Goal: Understand process/instructions: Learn how to perform a task or action

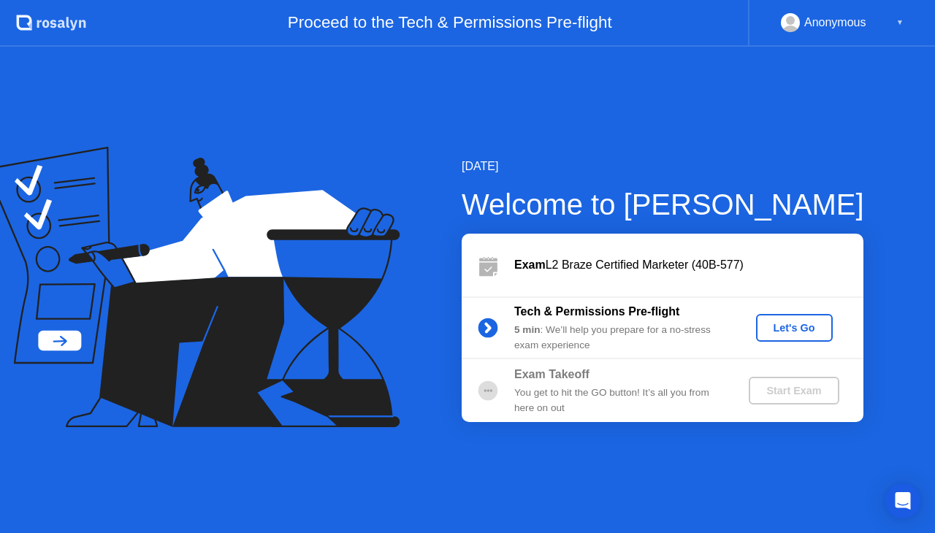
click at [808, 331] on div "Let's Go" at bounding box center [794, 328] width 65 height 12
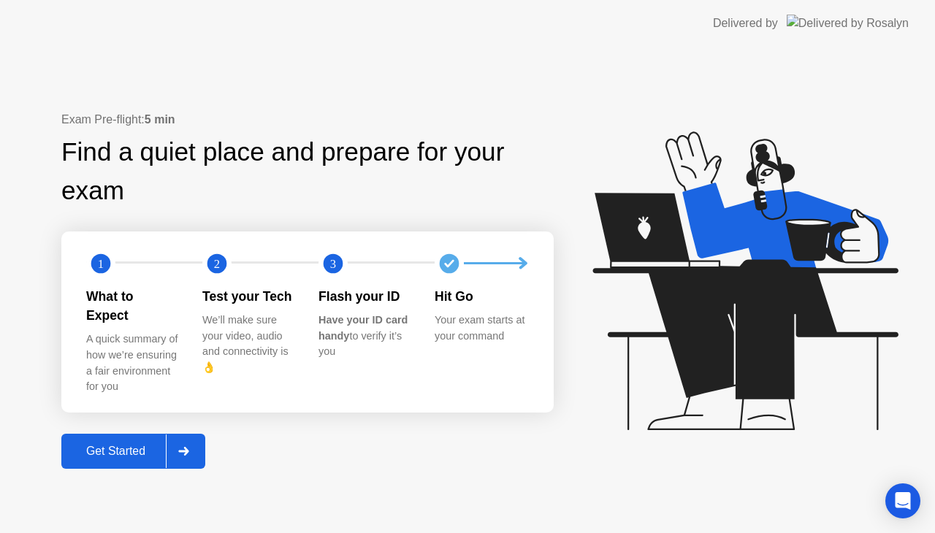
click at [112, 445] on div "Get Started" at bounding box center [116, 451] width 100 height 13
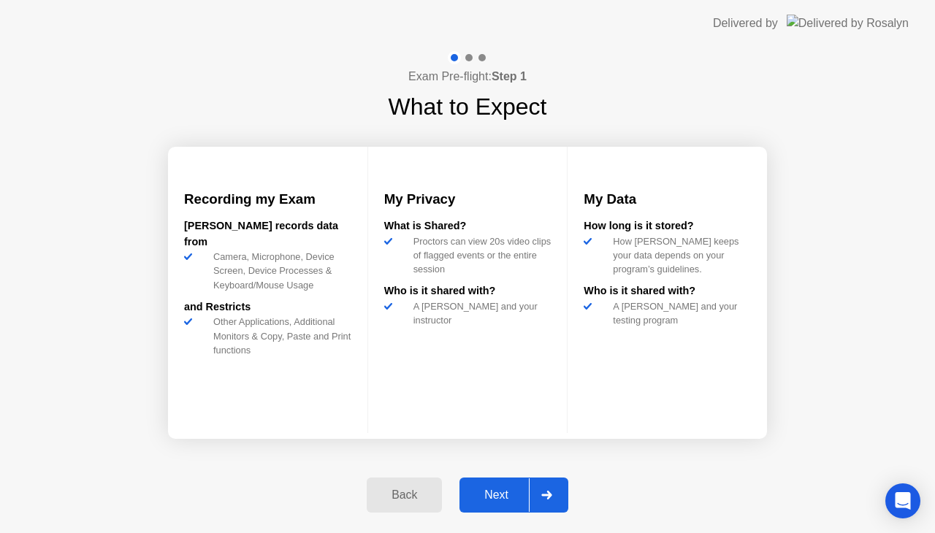
click at [506, 492] on div "Next" at bounding box center [496, 495] width 65 height 13
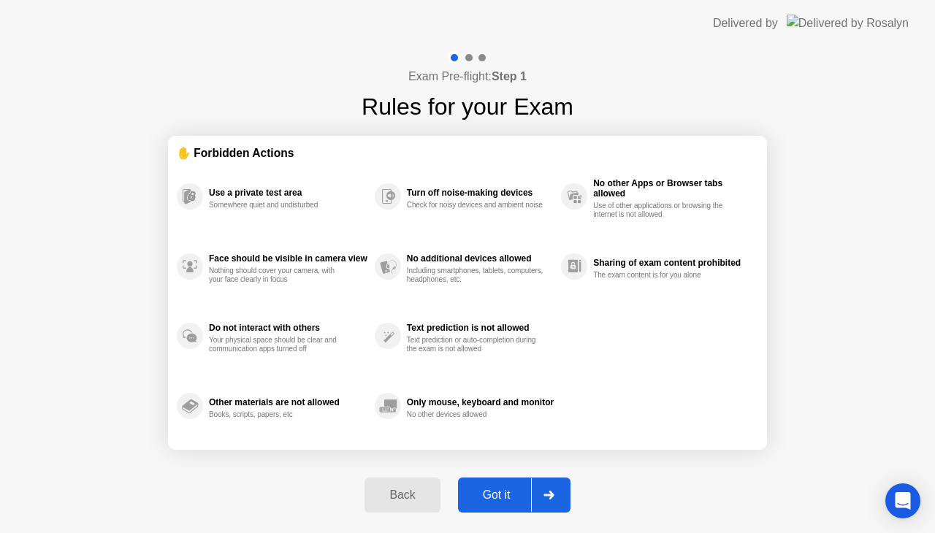
click at [506, 492] on div "Got it" at bounding box center [496, 495] width 69 height 13
select select "**********"
select select "*******"
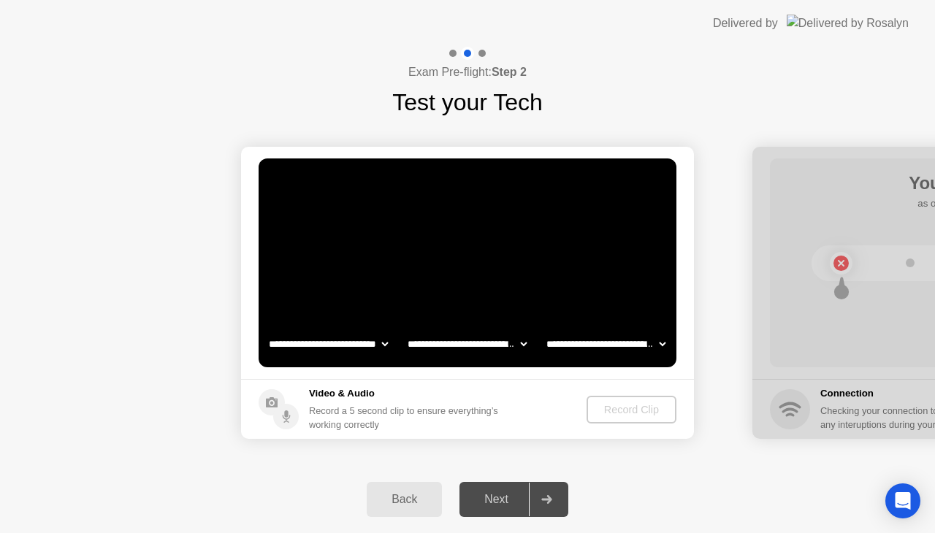
click at [501, 495] on div "Next" at bounding box center [496, 499] width 65 height 13
click at [623, 409] on div "Record Clip" at bounding box center [632, 410] width 78 height 12
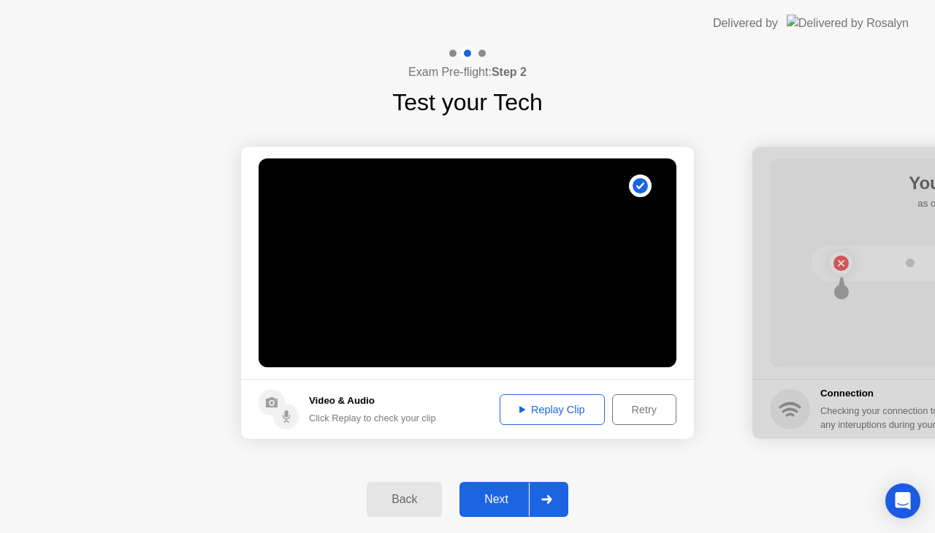
click at [500, 490] on button "Next" at bounding box center [513, 499] width 109 height 35
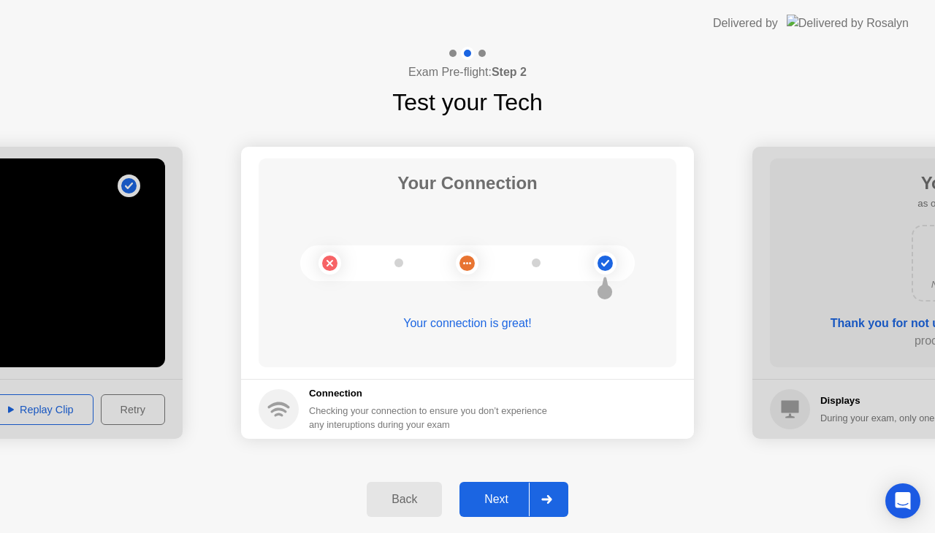
click at [491, 508] on button "Next" at bounding box center [513, 499] width 109 height 35
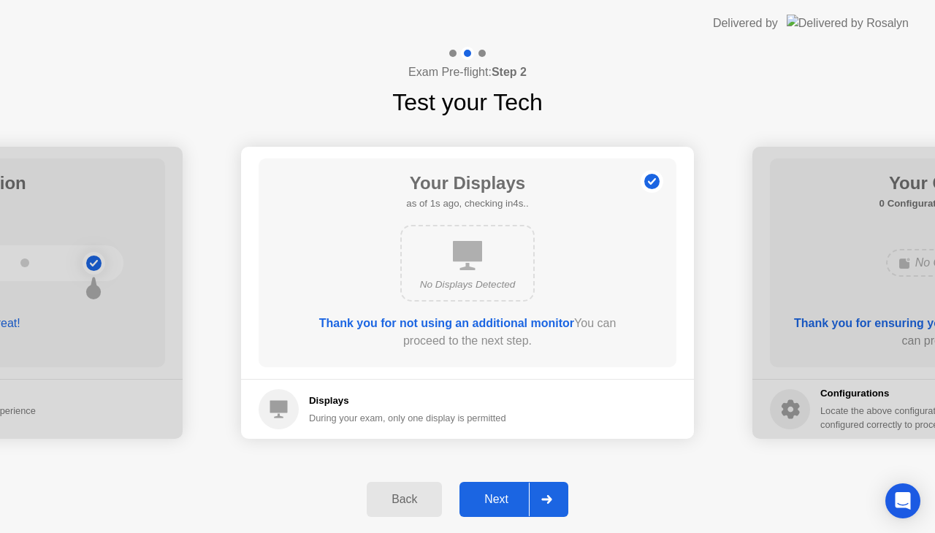
click at [491, 508] on button "Next" at bounding box center [513, 499] width 109 height 35
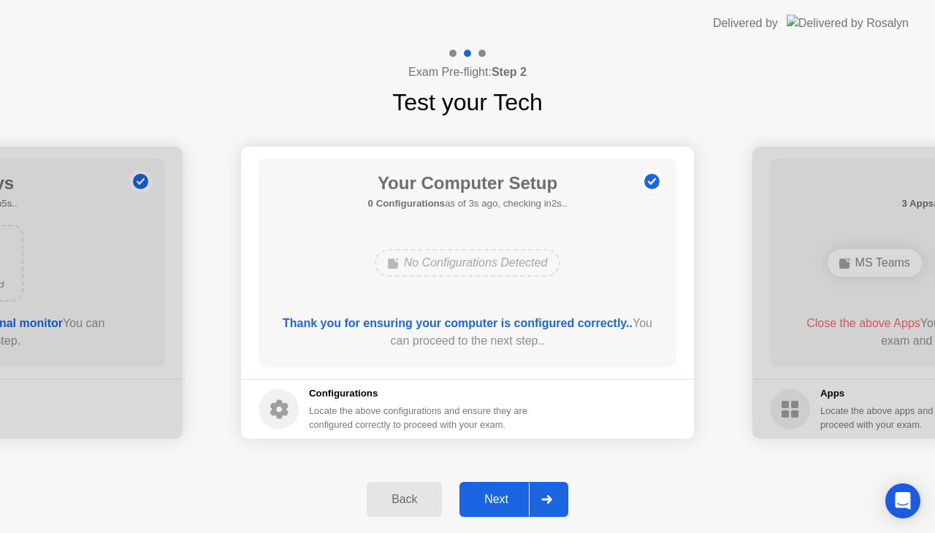
click at [516, 497] on div "Next" at bounding box center [496, 499] width 65 height 13
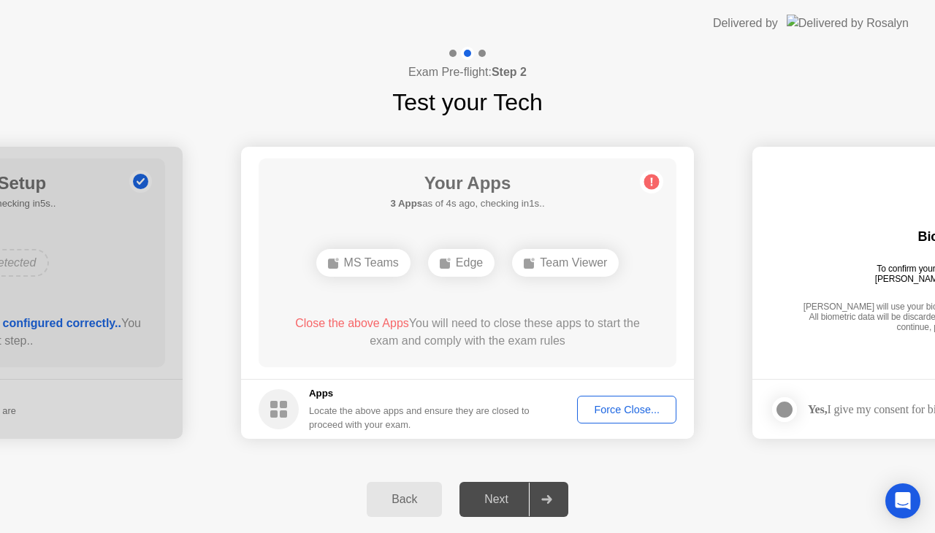
click at [610, 400] on button "Force Close..." at bounding box center [626, 410] width 99 height 28
